Goal: Check status

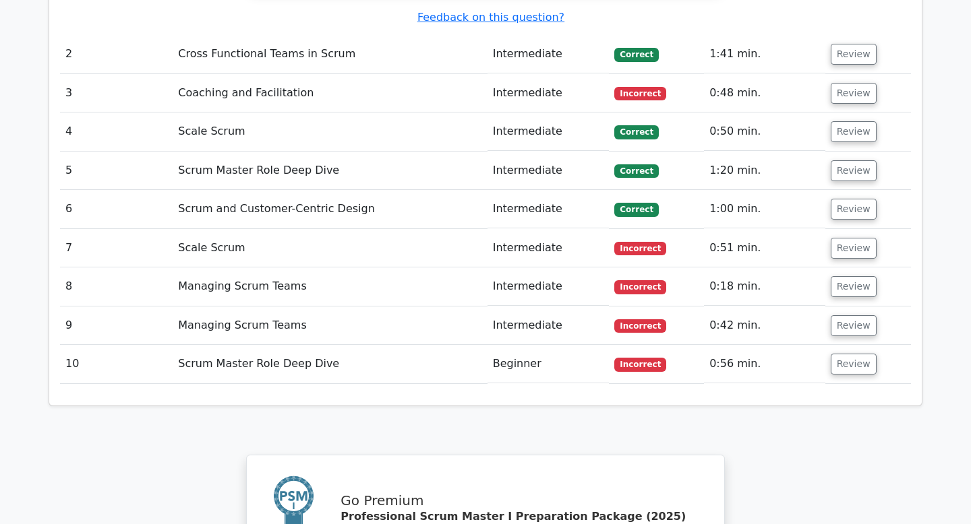
scroll to position [1753, 0]
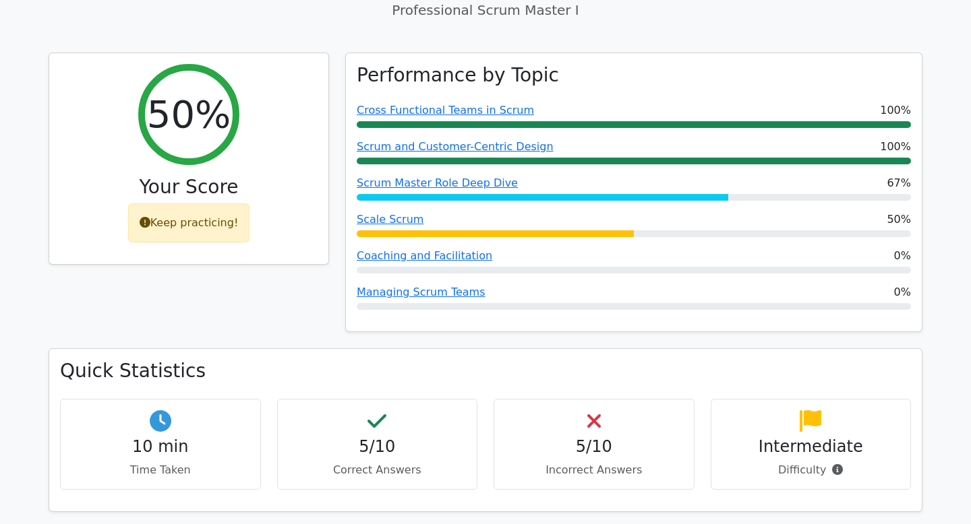
scroll to position [539, 0]
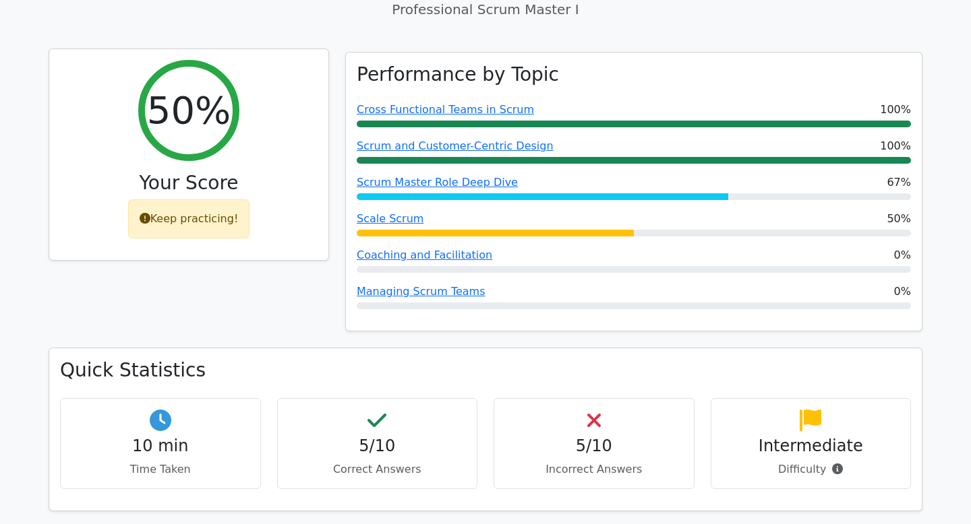
click at [185, 88] on h2 "50%" at bounding box center [189, 110] width 84 height 45
click at [181, 200] on div "Keep practicing!" at bounding box center [189, 219] width 122 height 39
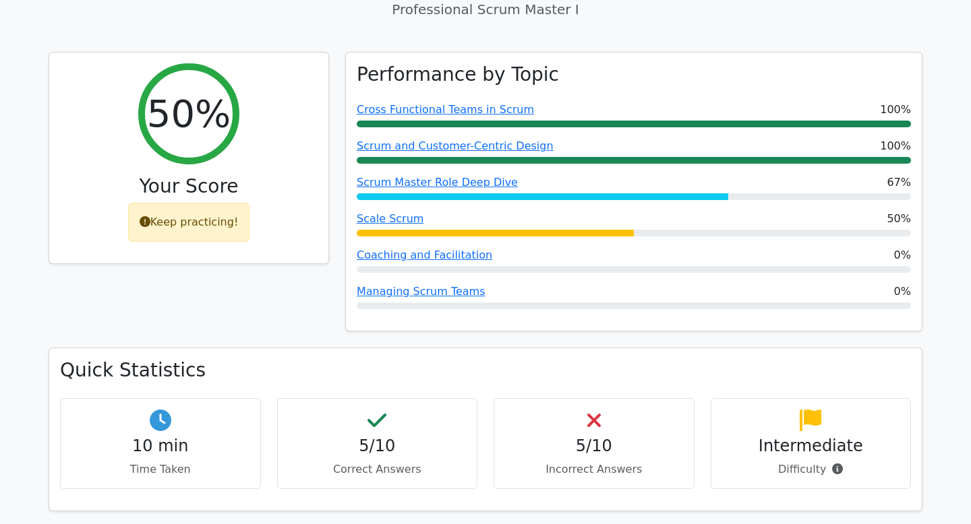
click at [255, 302] on div "50% Your Score Keep practicing!" at bounding box center [188, 200] width 297 height 297
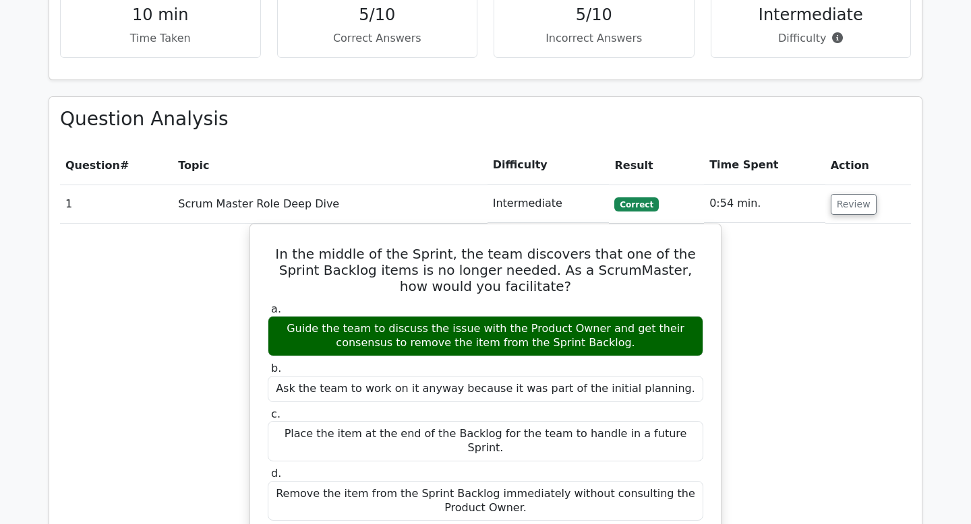
scroll to position [944, 0]
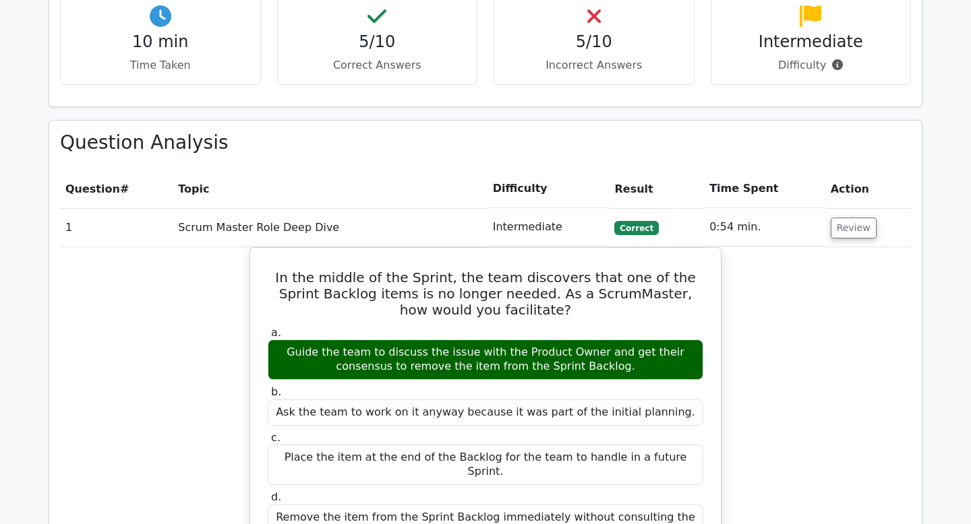
click at [88, 260] on div "In the middle of the Sprint, the team discovers that one of the Sprint Backlog …" at bounding box center [485, 528] width 851 height 562
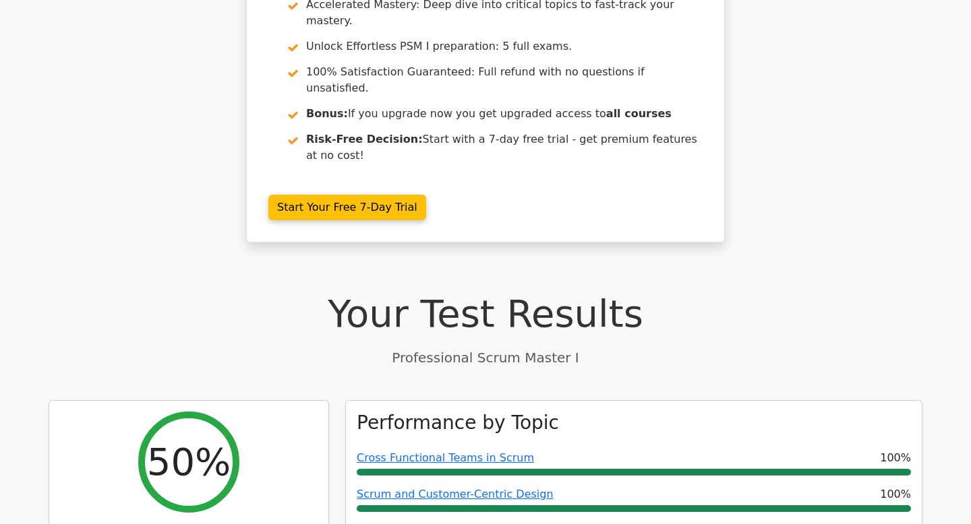
scroll to position [189, 0]
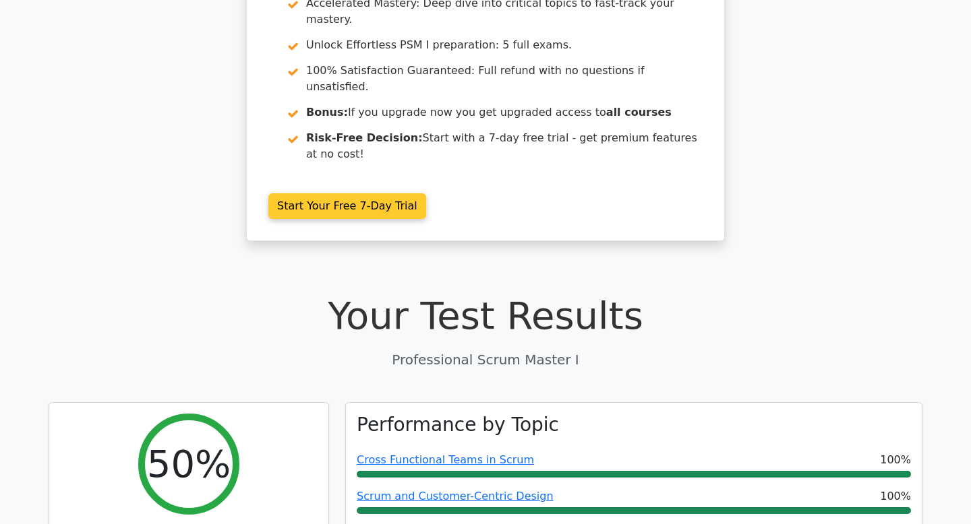
click at [300, 193] on link "Start Your Free 7-Day Trial" at bounding box center [347, 206] width 158 height 26
